Goal: Task Accomplishment & Management: Use online tool/utility

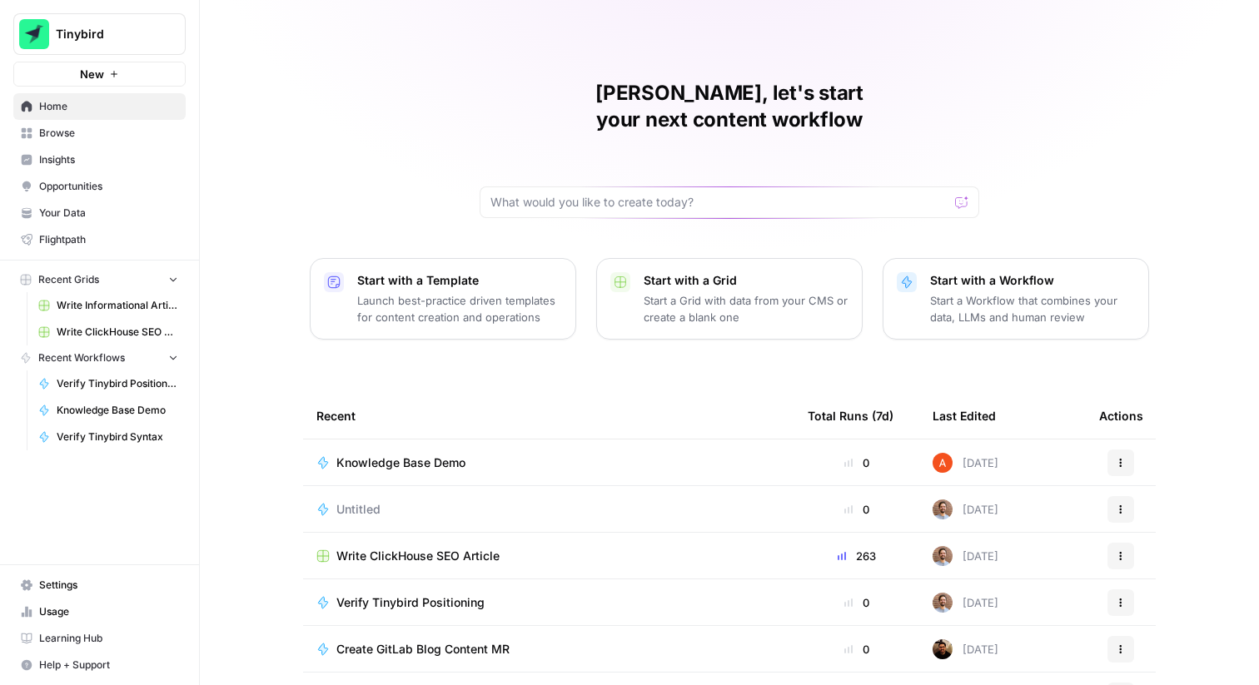
click at [147, 18] on button "Tinybird" at bounding box center [99, 34] width 172 height 42
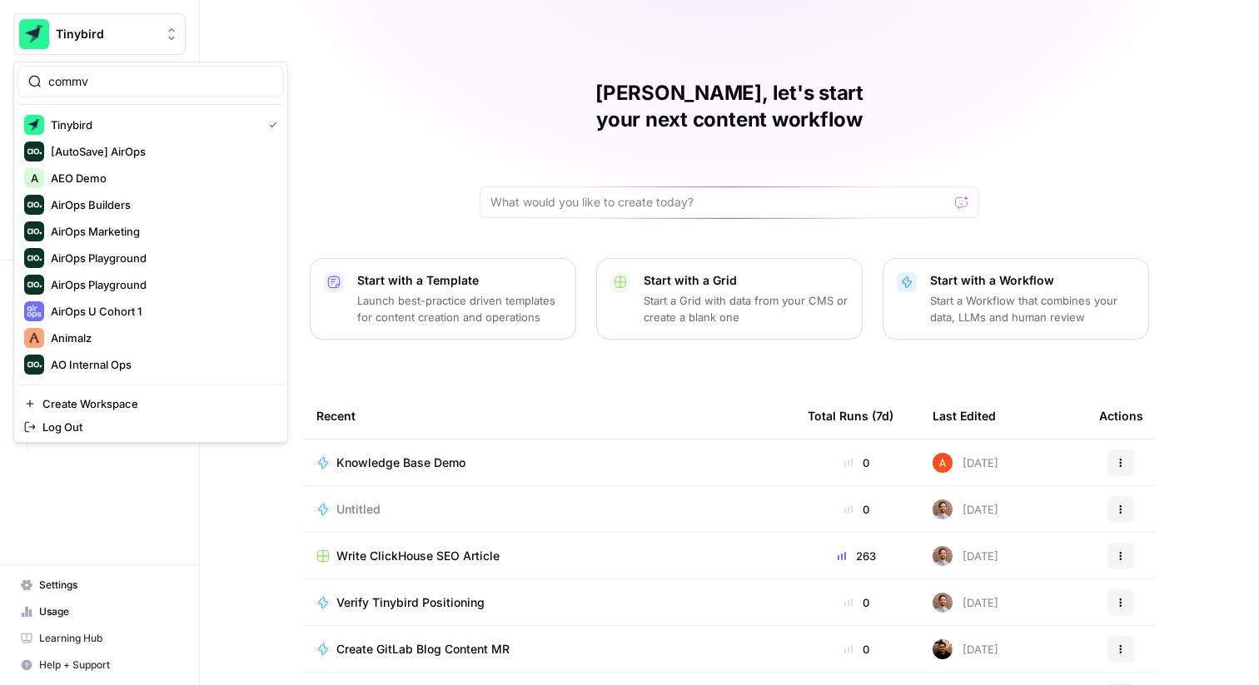
type input "commv"
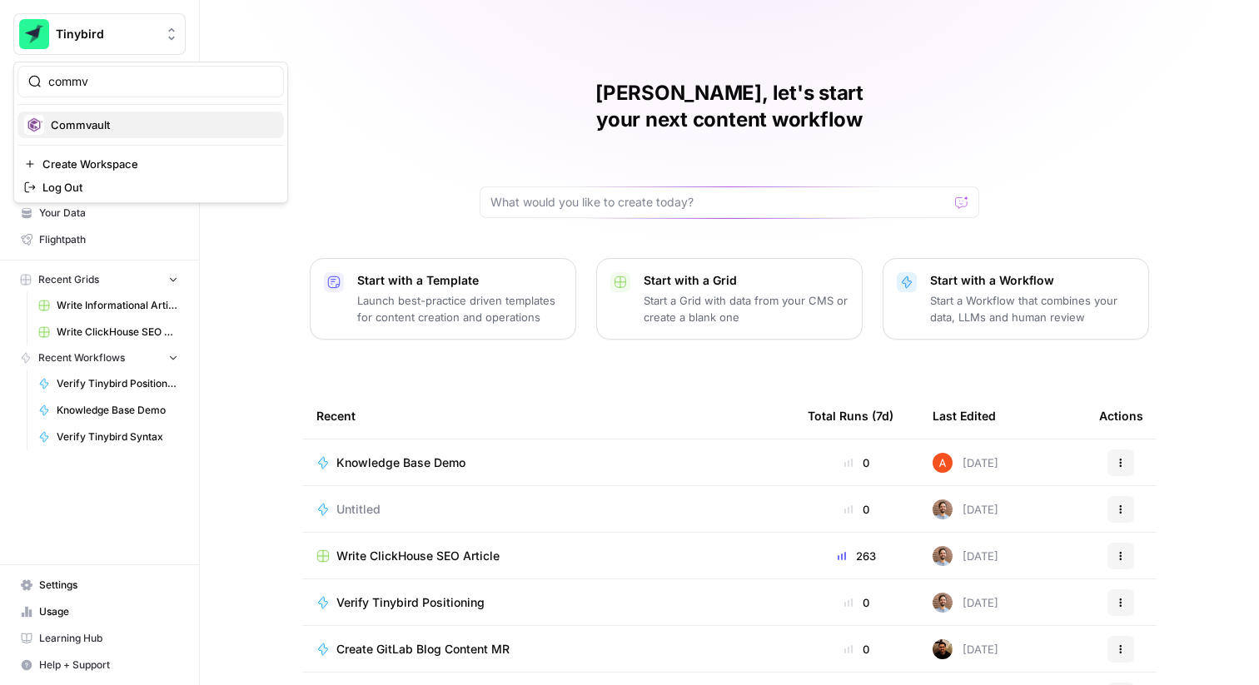
click at [135, 123] on span "Commvault" at bounding box center [161, 125] width 220 height 17
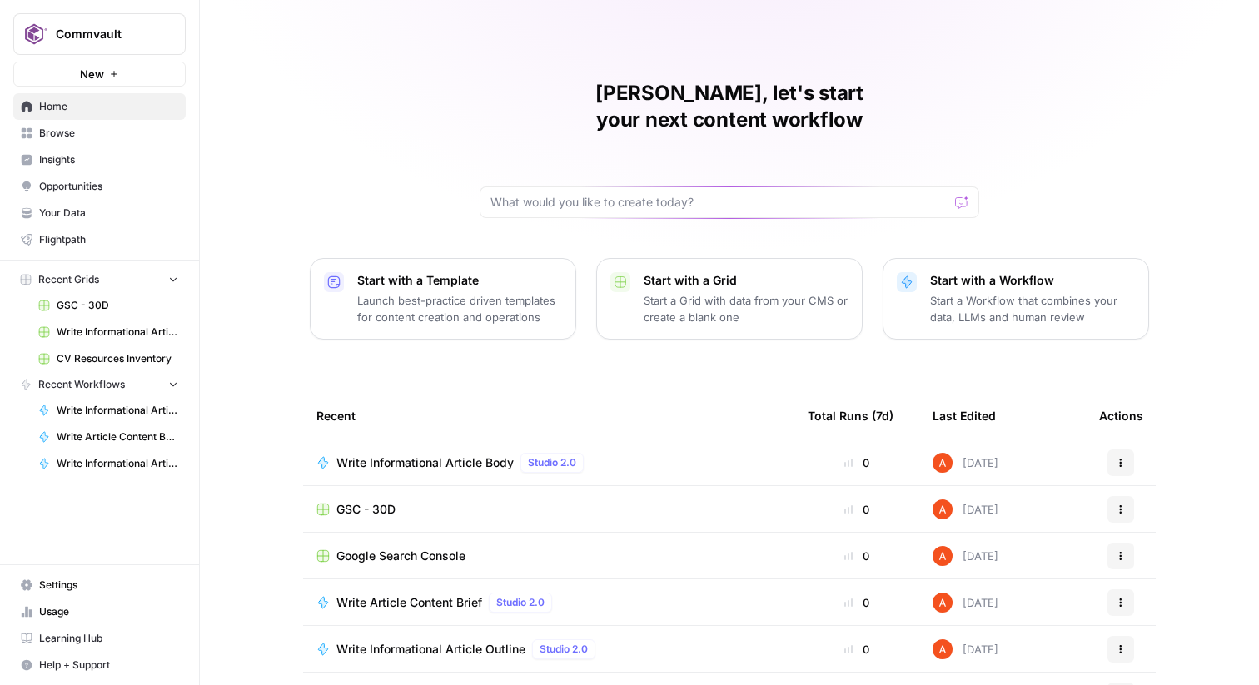
click at [161, 137] on span "Browse" at bounding box center [108, 133] width 139 height 15
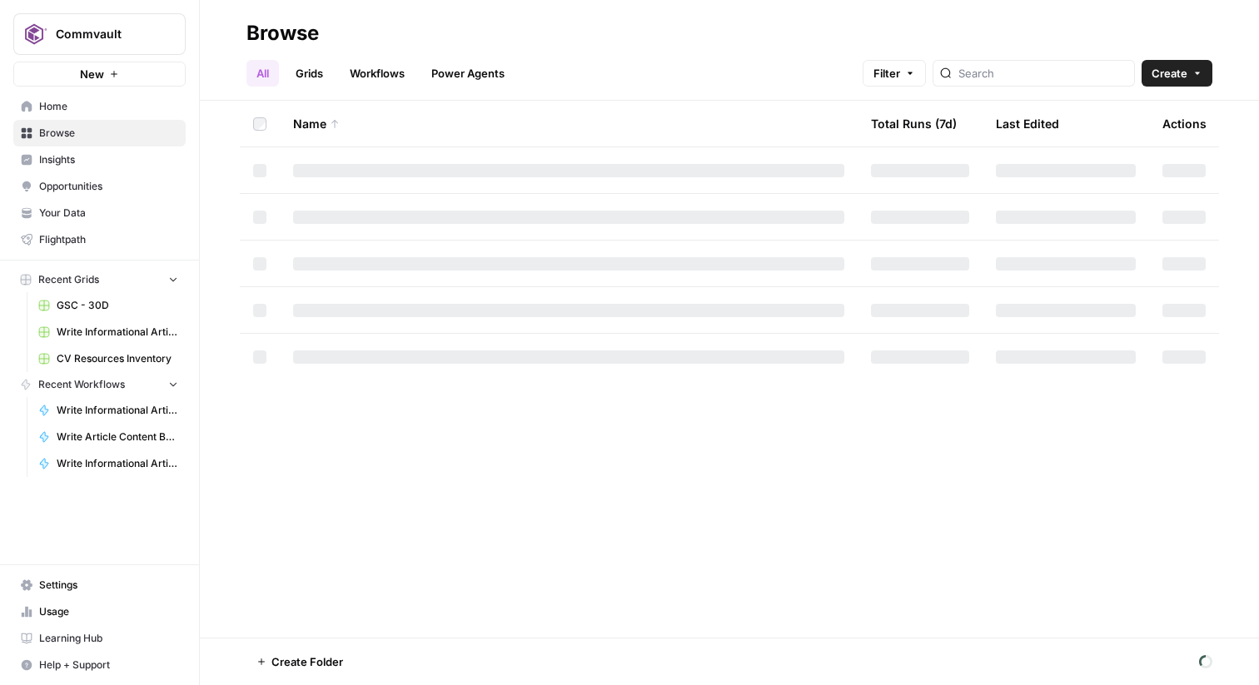
click at [308, 64] on link "Grids" at bounding box center [309, 73] width 47 height 27
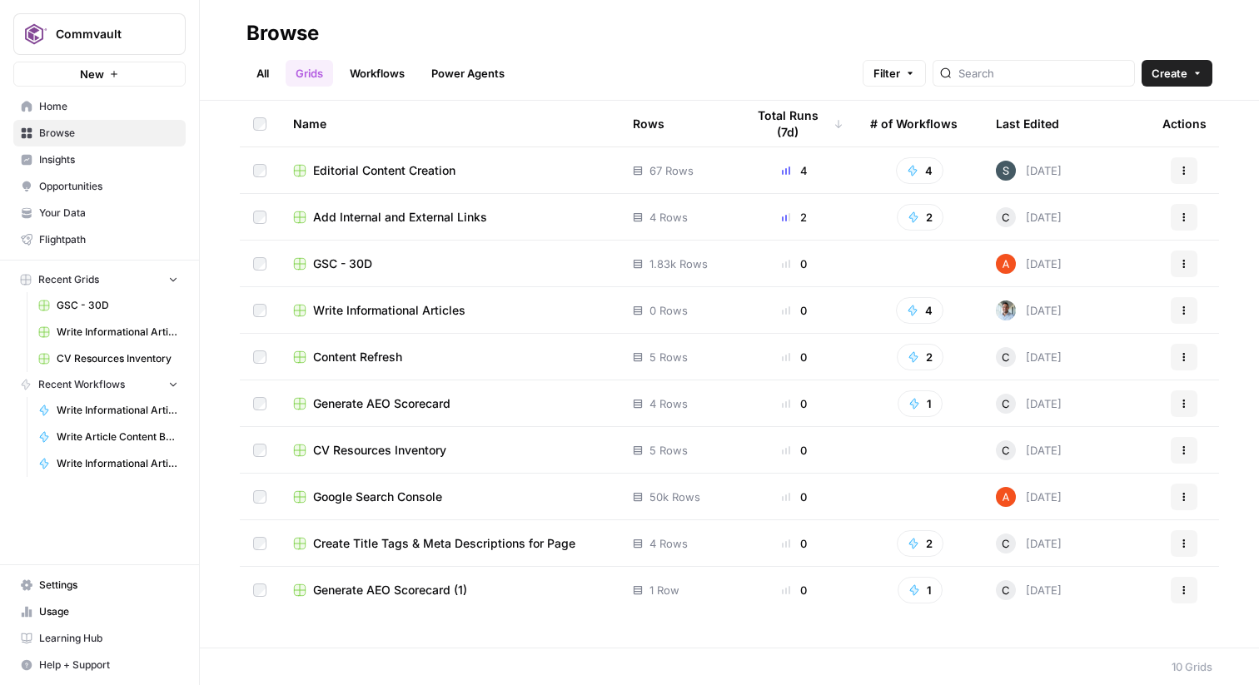
click at [345, 171] on span "Editorial Content Creation" at bounding box center [384, 170] width 142 height 17
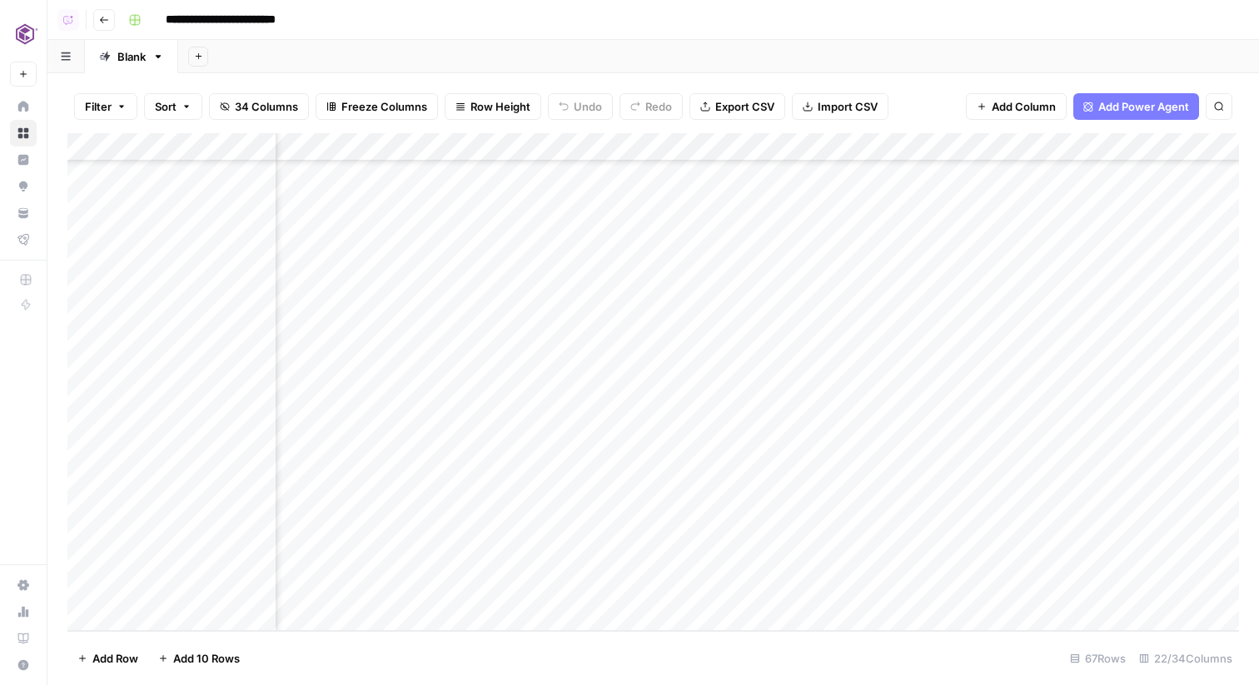
scroll to position [1454, 386]
click at [904, 561] on div "Add Column" at bounding box center [653, 382] width 1172 height 498
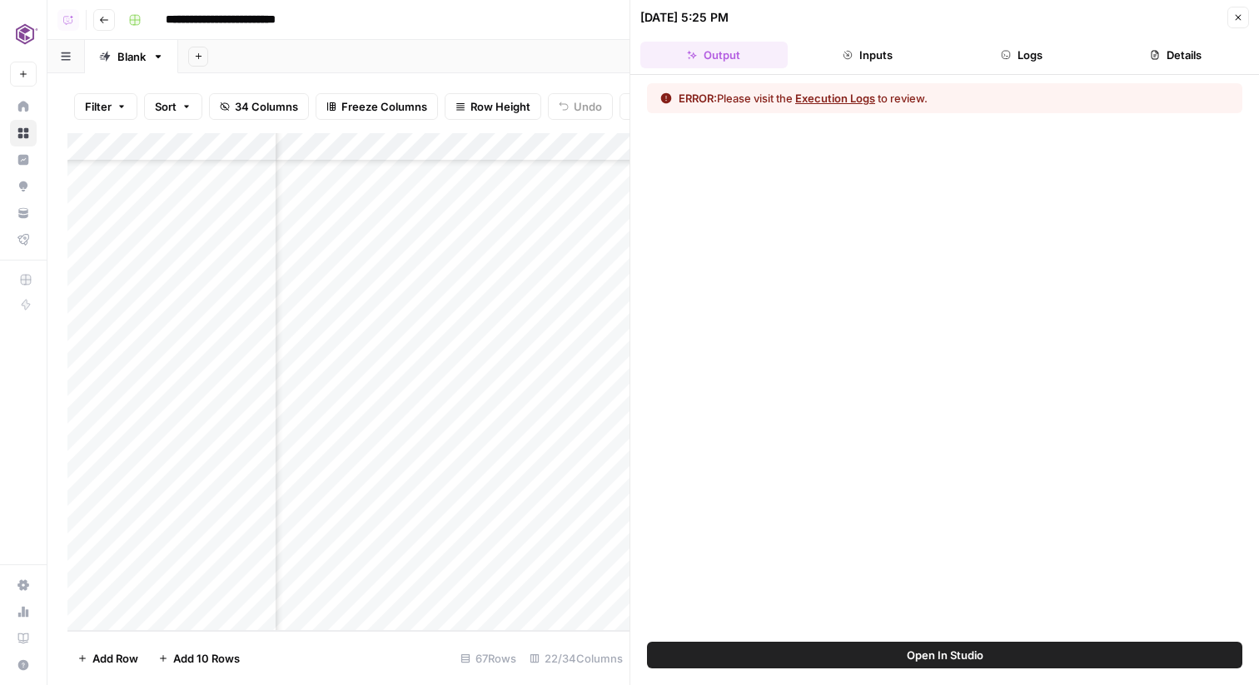
click at [992, 68] on header "10/02/25 at 5:25 PM Close Output Inputs Logs Details" at bounding box center [945, 37] width 629 height 75
click at [992, 62] on button "Logs" at bounding box center [1022, 55] width 147 height 27
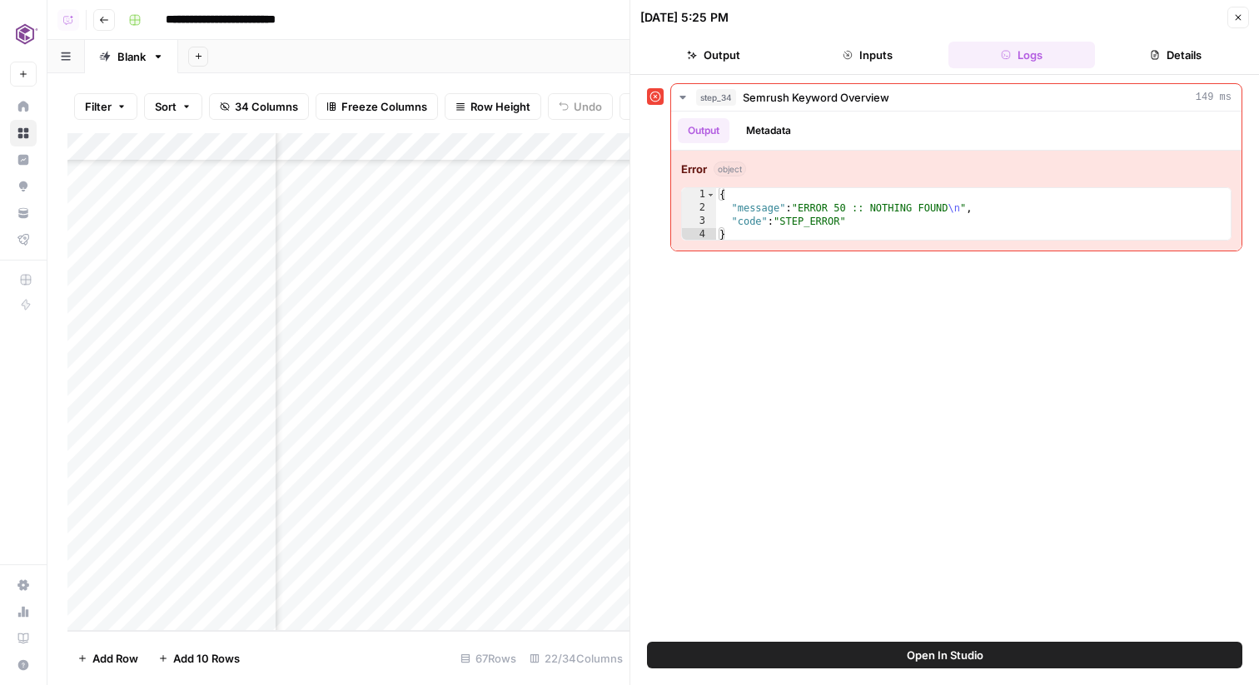
click at [1239, 19] on icon "button" at bounding box center [1239, 17] width 10 height 10
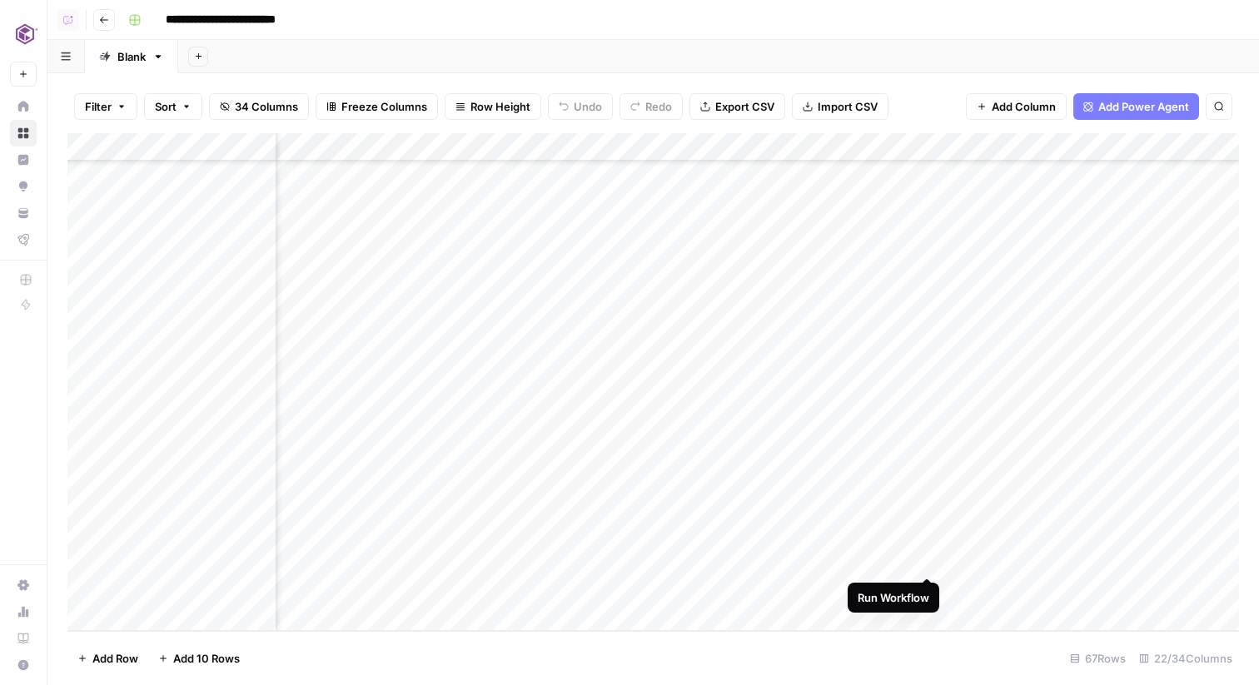
click at [908, 586] on div "Add Column" at bounding box center [653, 382] width 1172 height 498
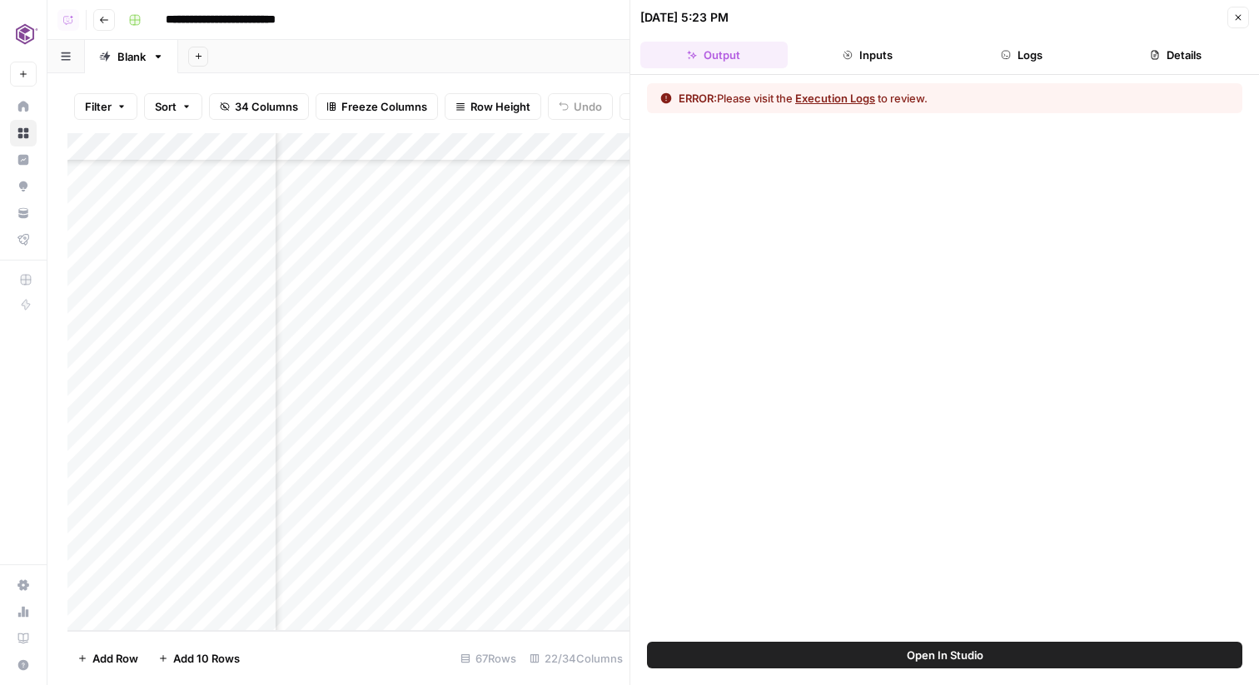
scroll to position [1454, 254]
click at [1044, 54] on button "Logs" at bounding box center [1022, 55] width 147 height 27
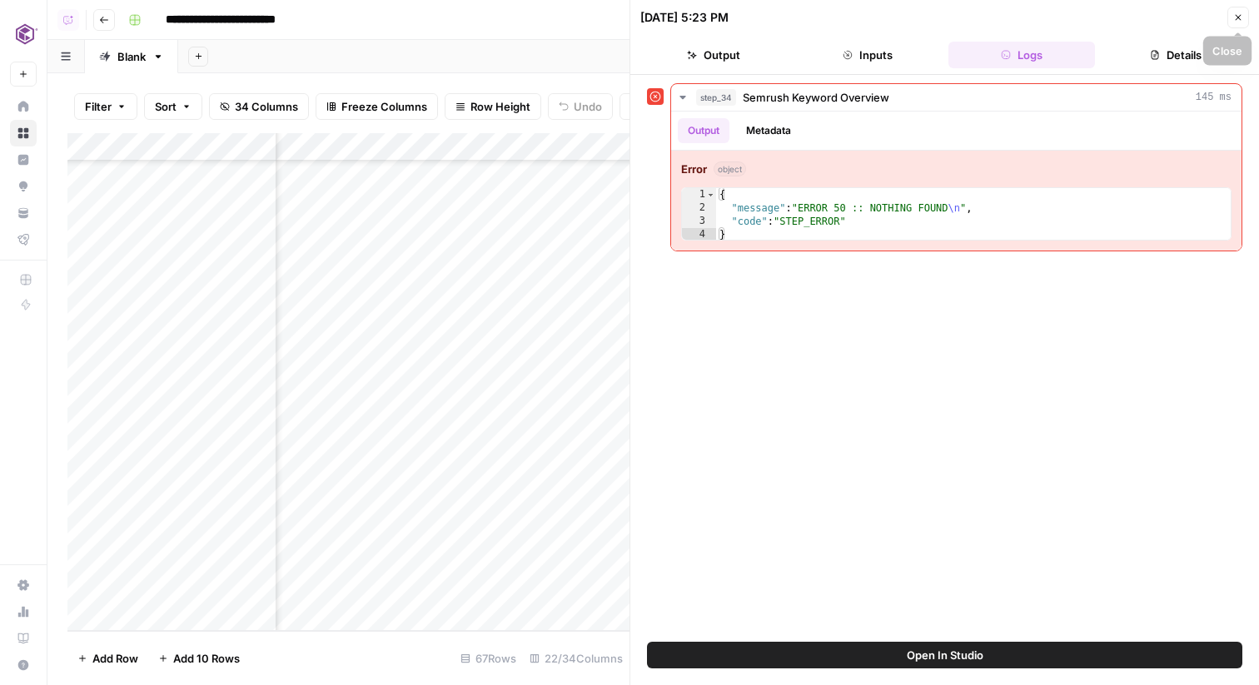
click at [1240, 16] on icon "button" at bounding box center [1239, 17] width 10 height 10
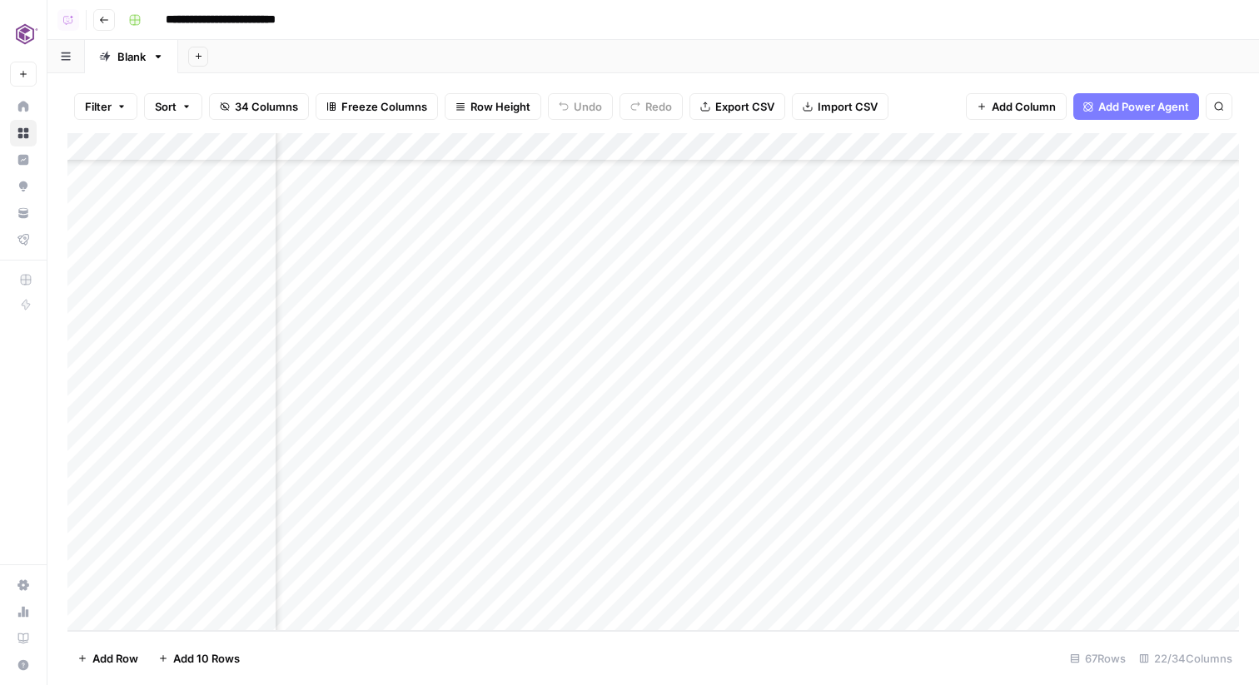
click at [961, 146] on div "Add Column" at bounding box center [653, 382] width 1172 height 498
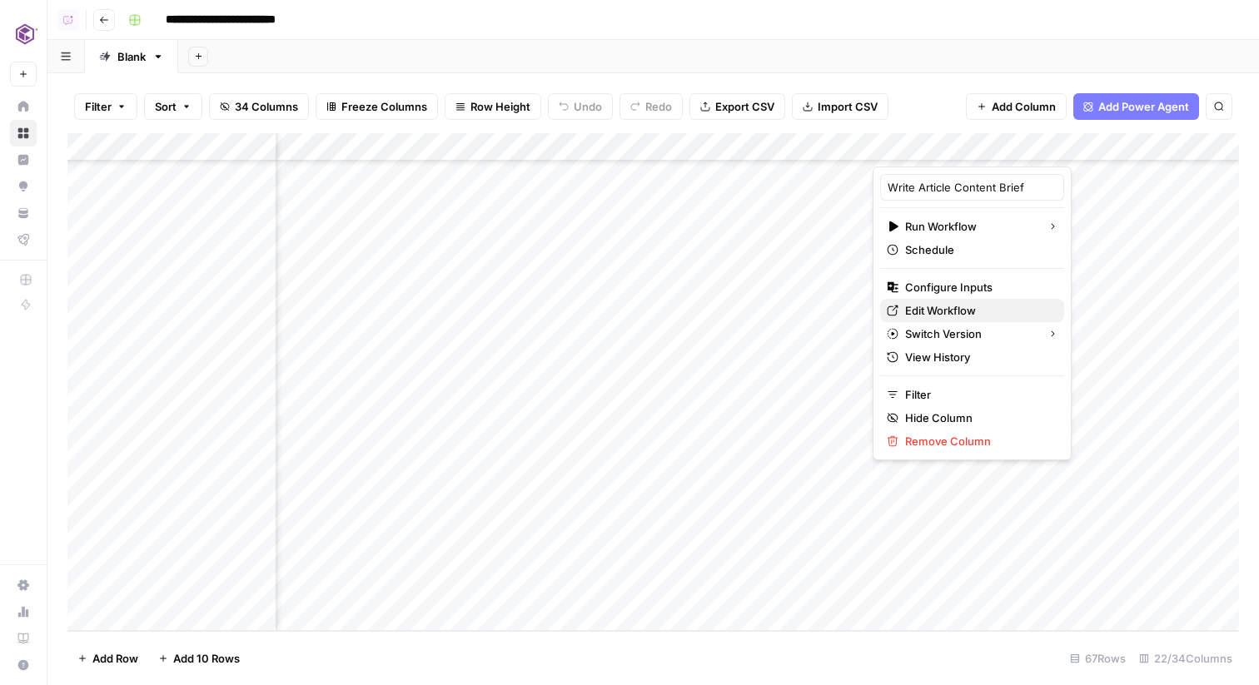
click at [945, 300] on link "Edit Workflow" at bounding box center [972, 310] width 184 height 23
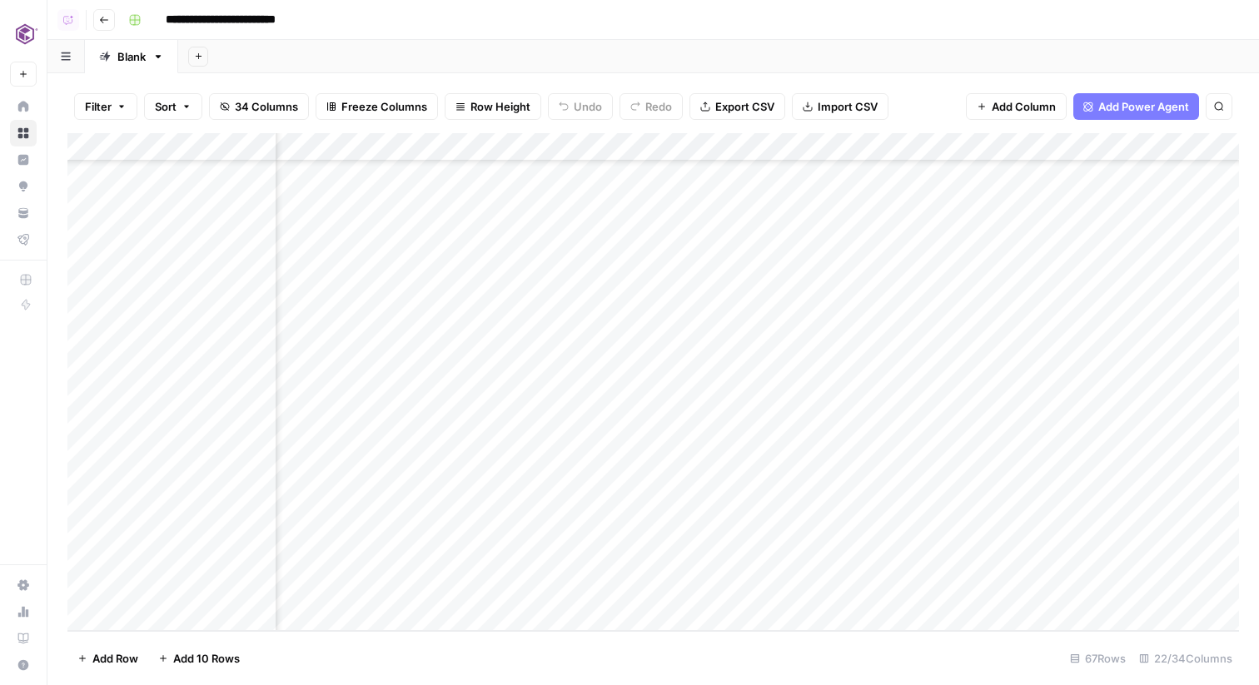
click at [232, 555] on div "Add Column" at bounding box center [653, 382] width 1172 height 498
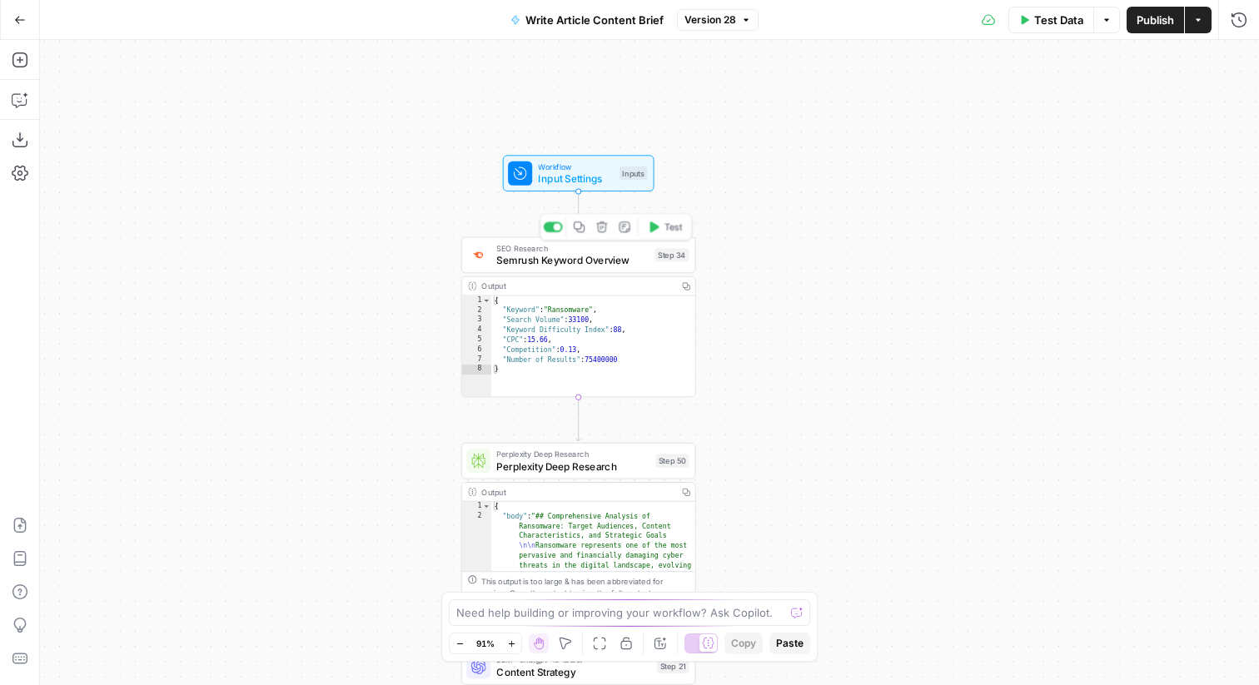
click at [653, 254] on div "SEO Research Semrush Keyword Overview Step 34 Copy step Delete step Add Note Te…" at bounding box center [577, 255] width 222 height 26
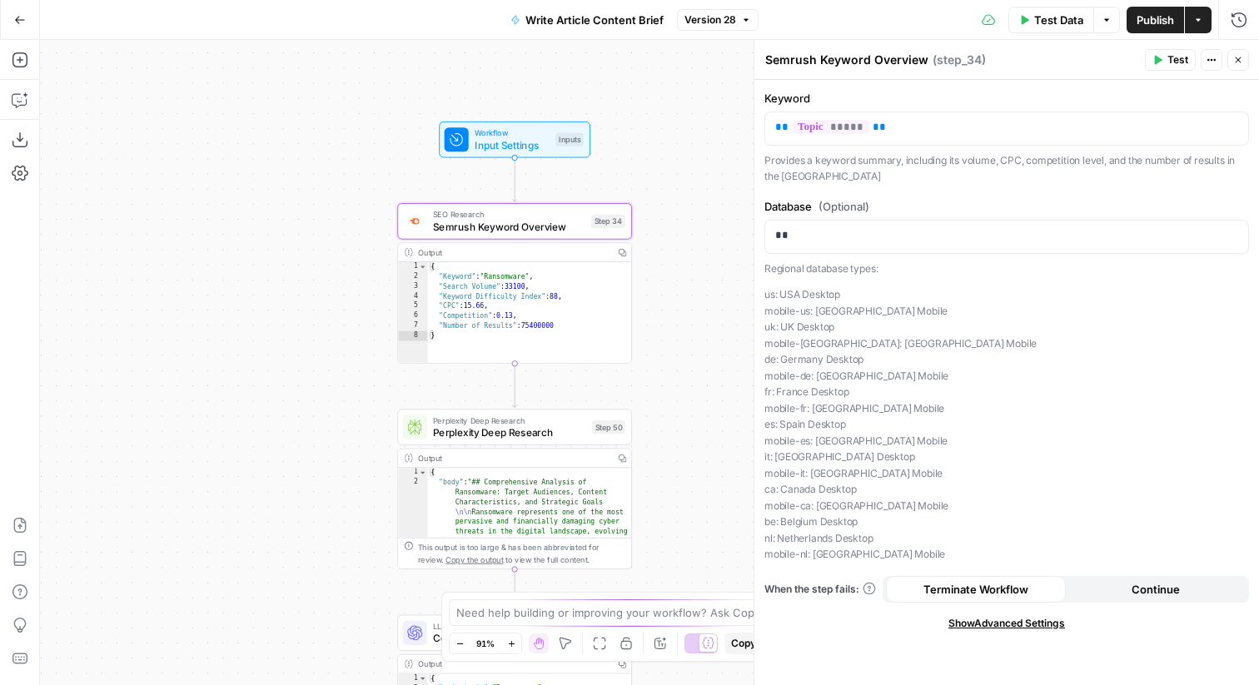
click at [1001, 621] on span "Show Advanced Settings" at bounding box center [1007, 623] width 117 height 15
click at [890, 126] on p "** ***** **" at bounding box center [1006, 127] width 463 height 17
click at [1168, 61] on span "Test" at bounding box center [1178, 59] width 21 height 15
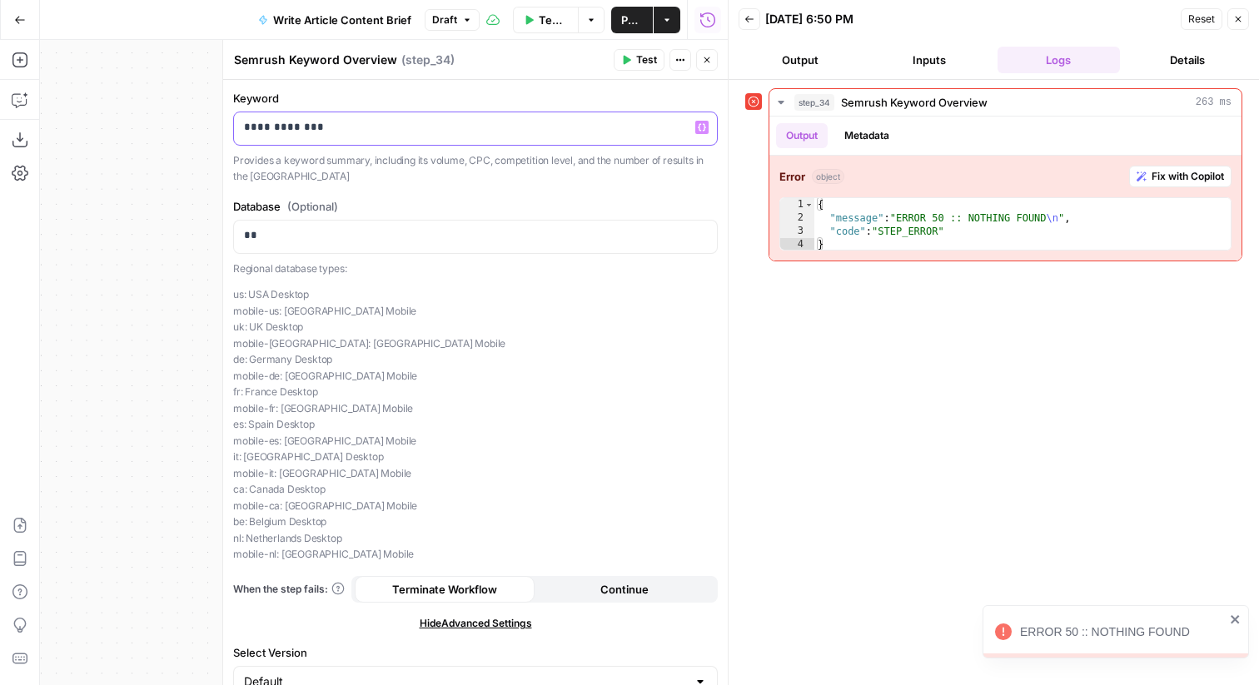
click at [378, 132] on p "**********" at bounding box center [475, 127] width 463 height 17
click at [620, 58] on button "Test" at bounding box center [639, 60] width 51 height 22
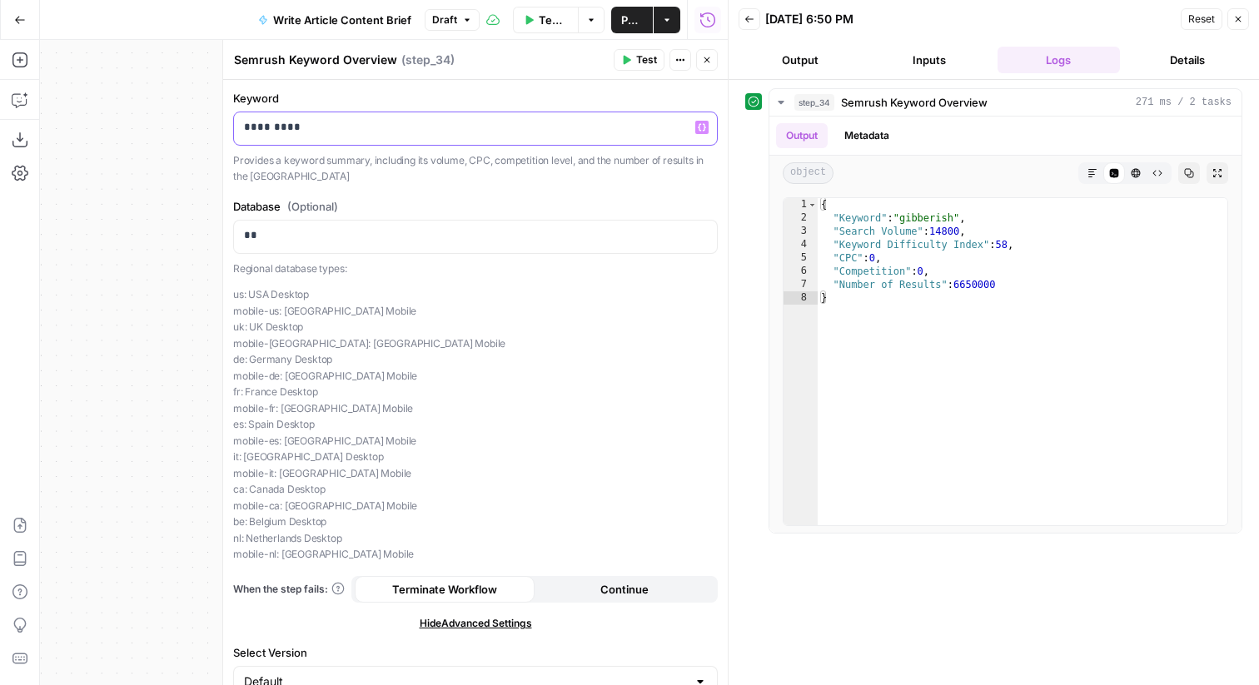
click at [531, 121] on p "*********" at bounding box center [475, 127] width 463 height 17
click at [627, 52] on button "Test" at bounding box center [639, 60] width 51 height 22
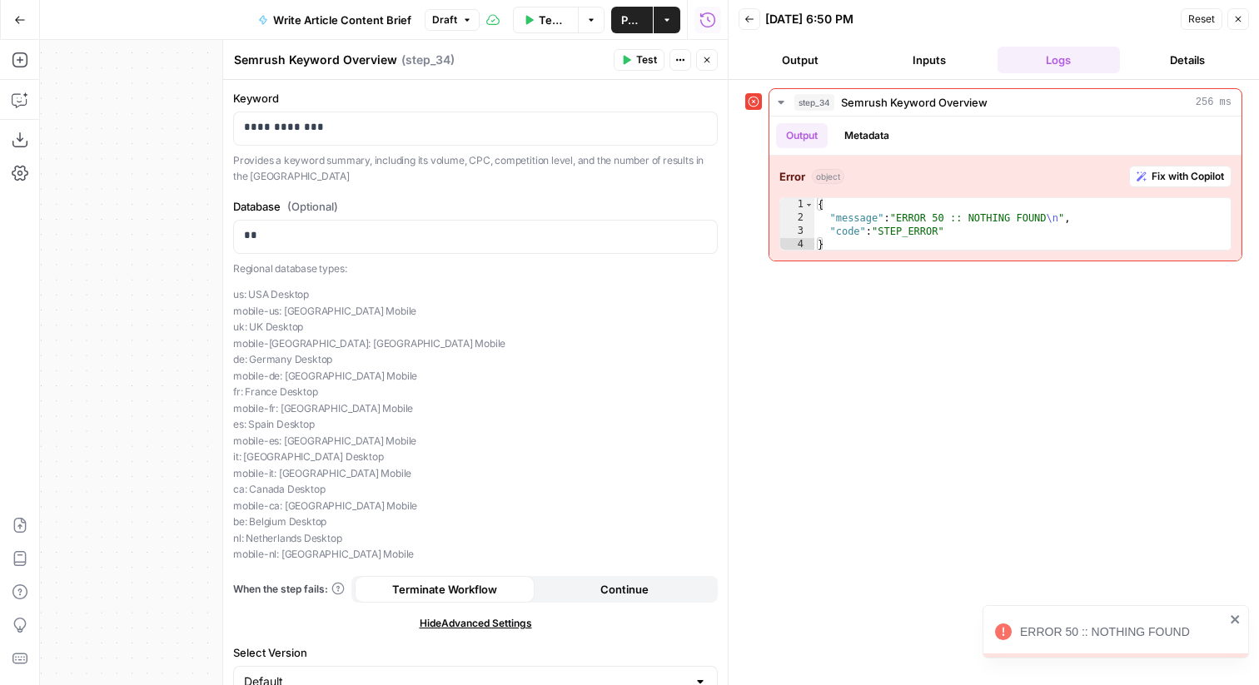
click at [566, 581] on button "Continue" at bounding box center [625, 589] width 180 height 27
click at [1239, 17] on icon "button" at bounding box center [1239, 20] width 6 height 6
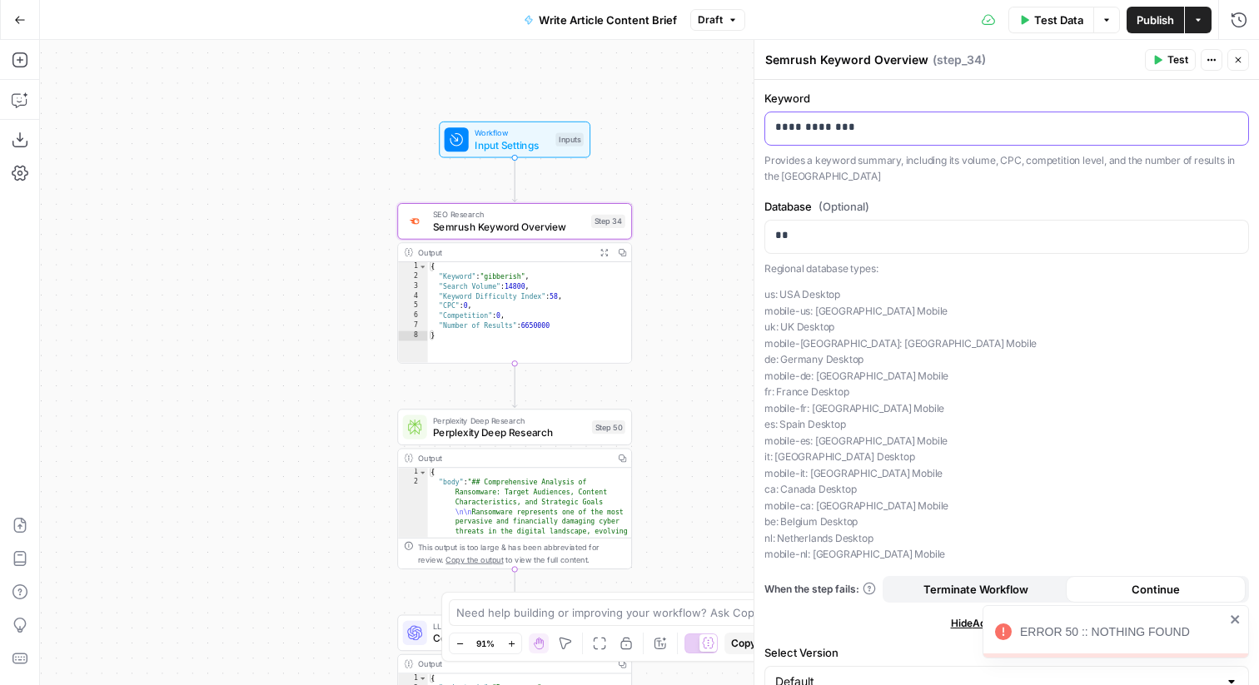
click at [1118, 130] on p "**********" at bounding box center [1006, 127] width 463 height 17
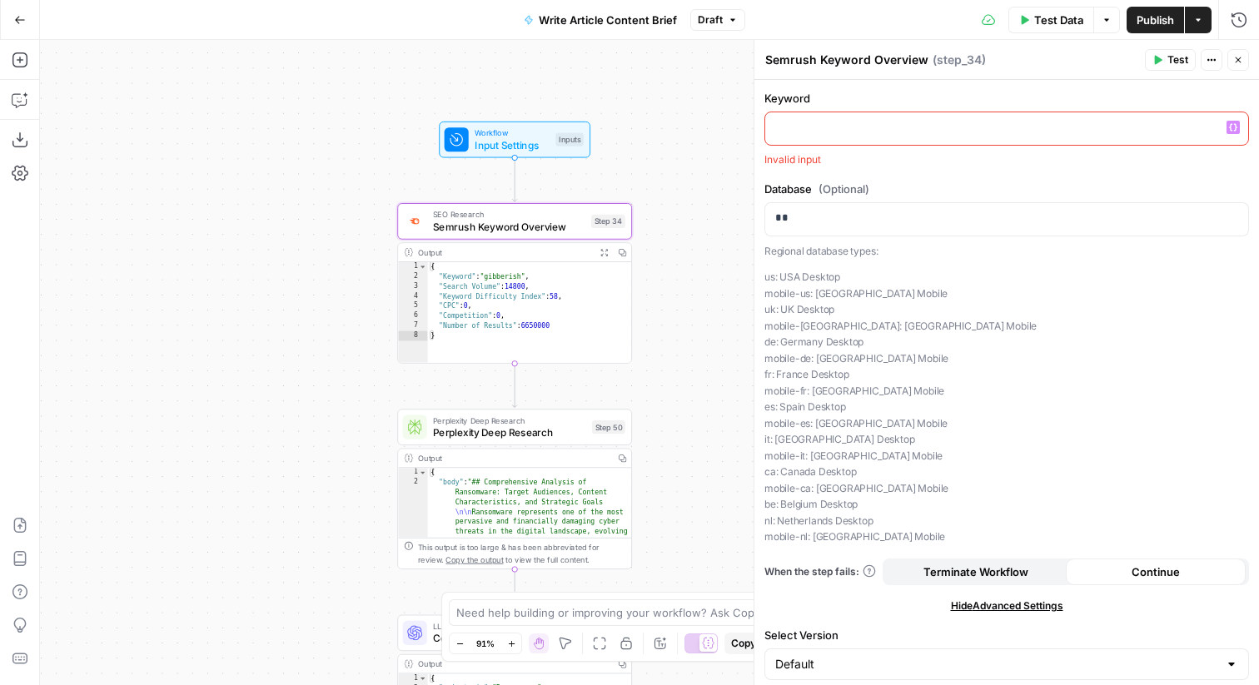
click at [1233, 123] on icon "button" at bounding box center [1233, 127] width 8 height 8
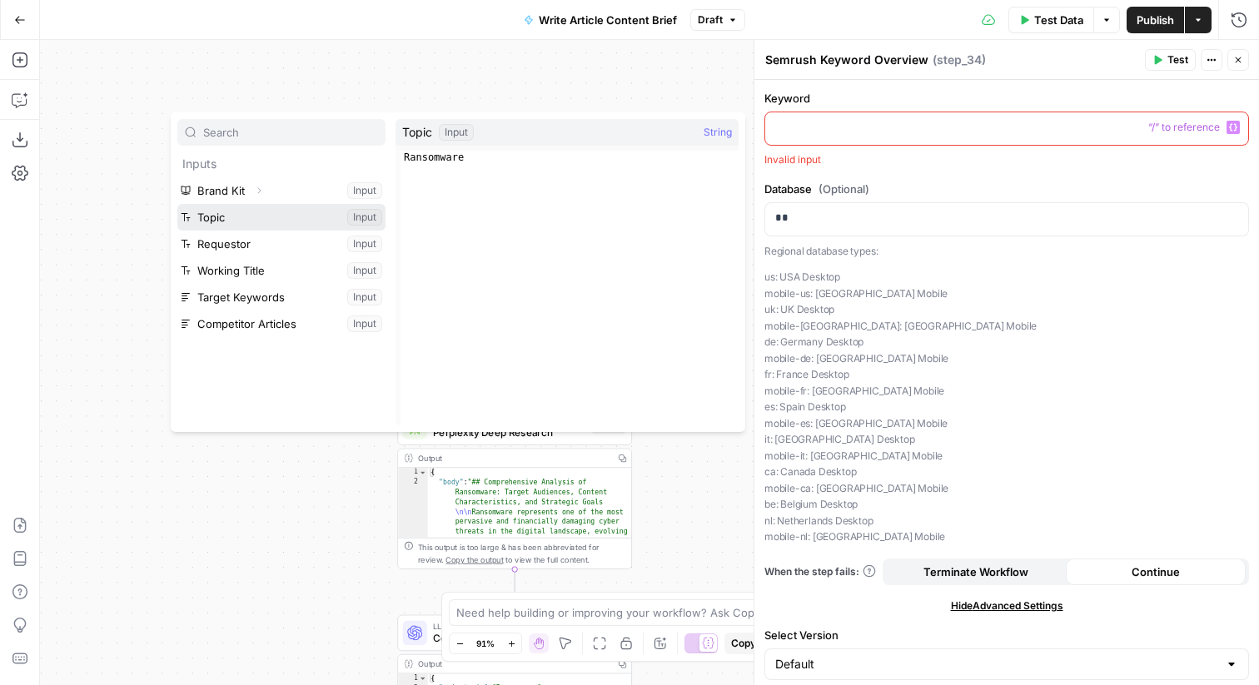
click at [268, 223] on button "Select variable Topic" at bounding box center [281, 217] width 208 height 27
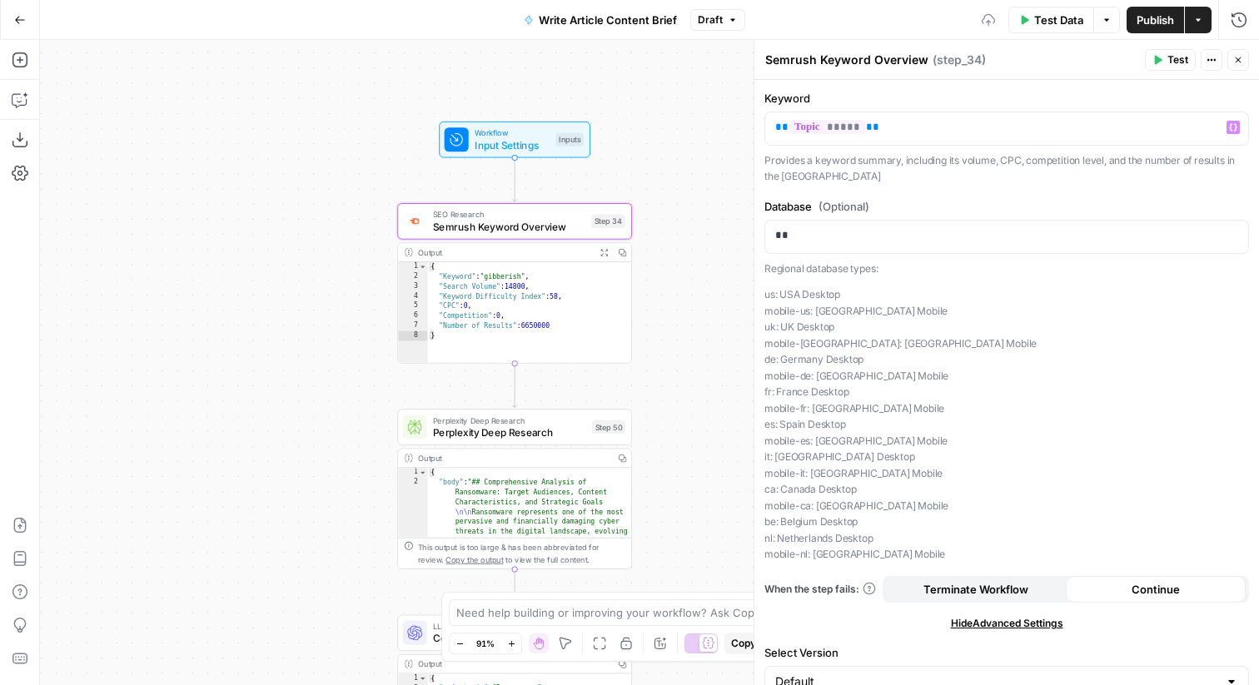
click at [1232, 65] on button "Close" at bounding box center [1239, 60] width 22 height 22
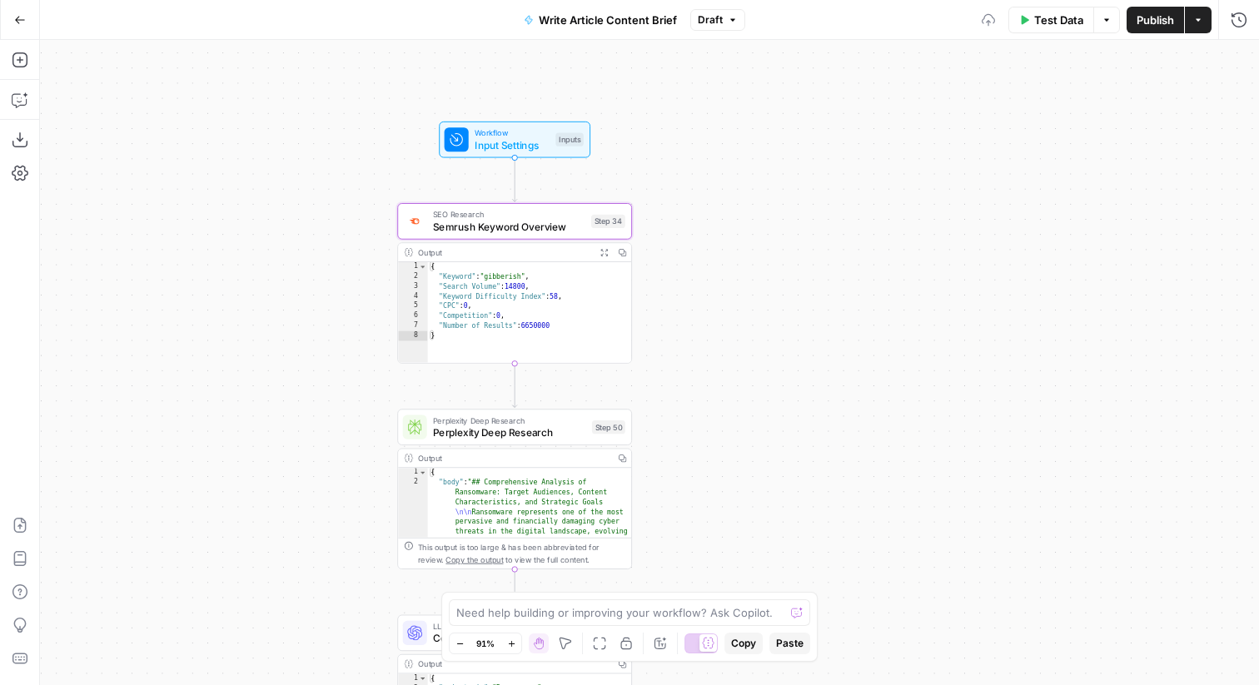
click at [1140, 10] on button "Publish" at bounding box center [1155, 20] width 57 height 27
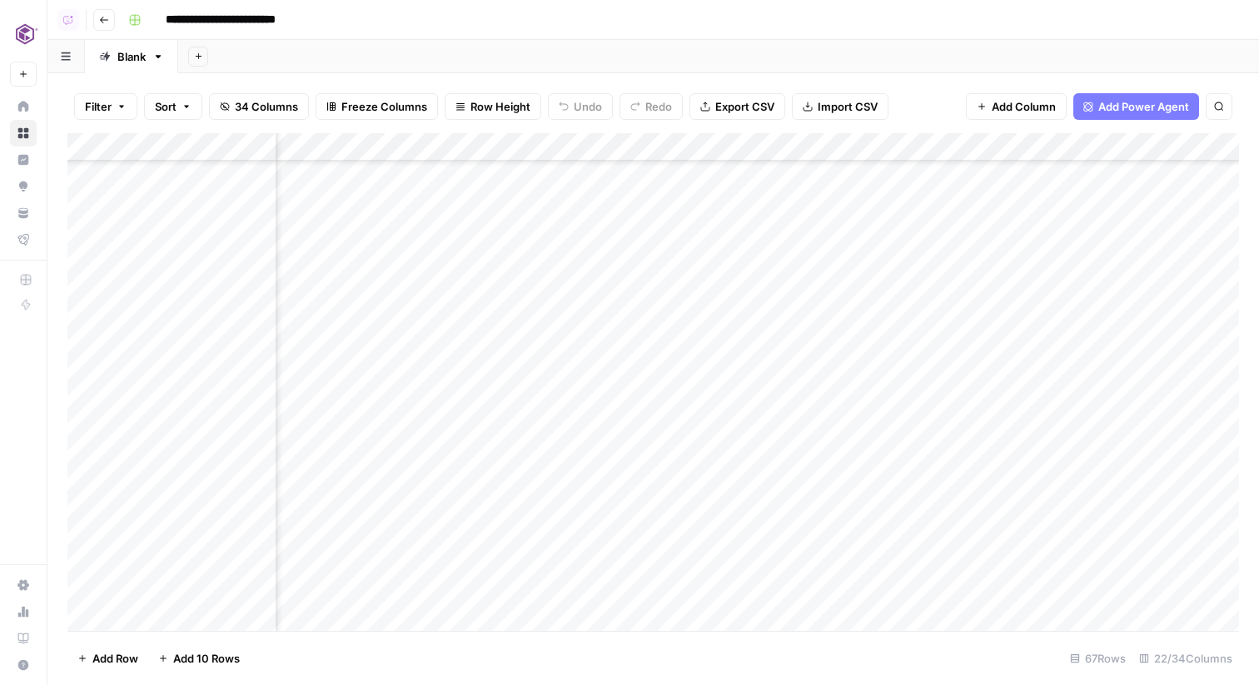
scroll to position [1454, 607]
click at [708, 556] on div "Add Column" at bounding box center [653, 382] width 1172 height 498
click at [708, 586] on div "Add Column" at bounding box center [653, 382] width 1172 height 498
click at [706, 562] on div "Add Column" at bounding box center [653, 382] width 1172 height 498
